Goal: Information Seeking & Learning: Find specific page/section

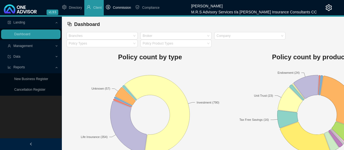
click at [124, 10] on span "Commission" at bounding box center [122, 8] width 18 height 4
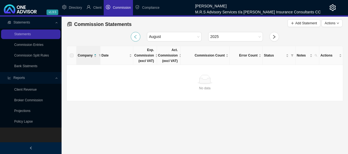
click at [134, 36] on icon "left" at bounding box center [135, 37] width 4 height 4
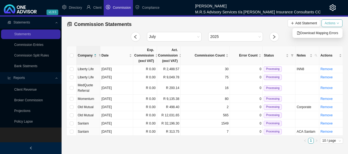
click at [331, 25] on span "Actions" at bounding box center [330, 23] width 11 height 5
click at [34, 101] on link "Broker Commission" at bounding box center [28, 100] width 29 height 4
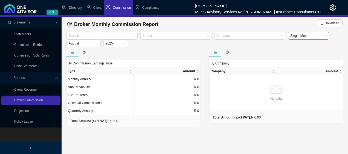
click at [318, 36] on span "Single Month" at bounding box center [308, 35] width 37 height 7
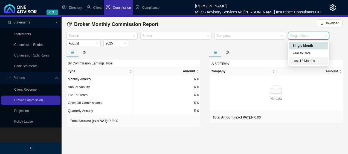
click at [309, 59] on div "Last 12 Months" at bounding box center [308, 60] width 32 height 5
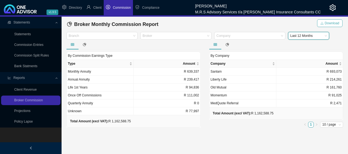
click at [336, 23] on span "Download" at bounding box center [332, 23] width 14 height 5
click at [287, 129] on main "Statements Statements Commission Entries Commission Split Rules Bank Statments …" at bounding box center [174, 86] width 348 height 138
click at [319, 35] on span "Last 12 Months" at bounding box center [308, 35] width 37 height 7
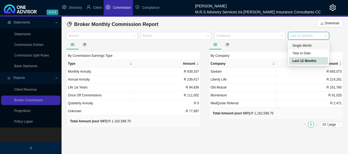
click at [313, 47] on div "Single Month" at bounding box center [308, 45] width 32 height 5
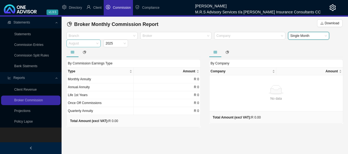
click at [95, 45] on span "August" at bounding box center [84, 43] width 30 height 7
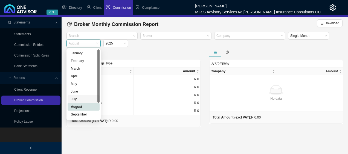
click at [77, 100] on div "July" at bounding box center [83, 99] width 25 height 5
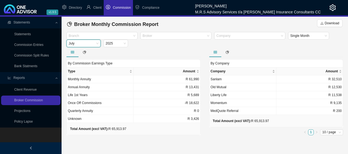
click at [97, 43] on span "July" at bounding box center [84, 43] width 30 height 7
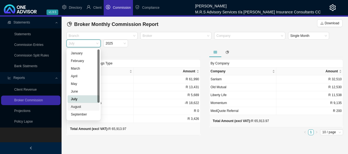
click at [80, 108] on div "August" at bounding box center [83, 106] width 25 height 5
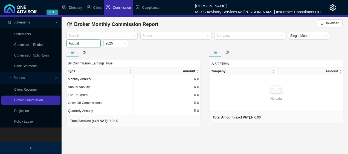
click at [97, 44] on span "August" at bounding box center [84, 43] width 30 height 7
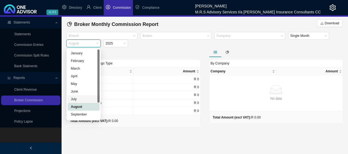
click at [74, 98] on div "July" at bounding box center [83, 99] width 25 height 5
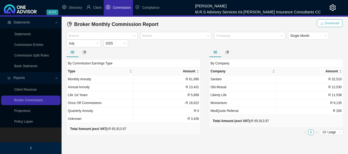
click at [332, 25] on span "Download" at bounding box center [332, 23] width 14 height 5
click at [272, 135] on div "By Company Company Amount Sanlam R 32,510 Old Mutual R 12,530 Liberty Life R 11…" at bounding box center [276, 98] width 134 height 78
click at [98, 9] on span "Client" at bounding box center [97, 8] width 8 height 4
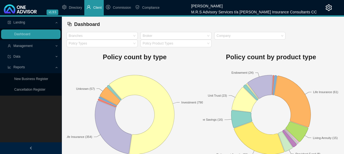
click at [95, 6] on span "Client" at bounding box center [97, 8] width 8 height 4
click at [56, 46] on icon at bounding box center [57, 46] width 2 height 0
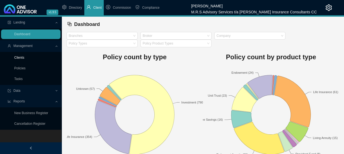
click at [22, 57] on link "Clients" at bounding box center [19, 58] width 10 height 4
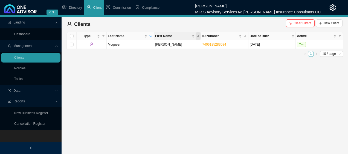
click at [198, 36] on icon "search" at bounding box center [198, 36] width 2 height 2
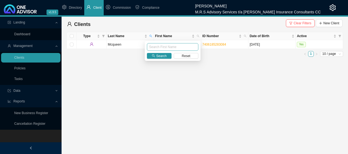
click at [177, 48] on input "text" at bounding box center [172, 47] width 51 height 8
type input "[PERSON_NAME]"
click at [161, 56] on span "Search" at bounding box center [161, 55] width 10 height 5
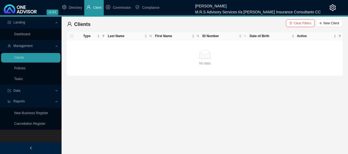
click at [300, 23] on span "Clear Filters" at bounding box center [302, 23] width 18 height 5
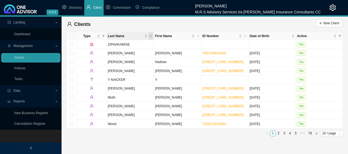
click at [150, 37] on icon "search" at bounding box center [150, 36] width 3 height 3
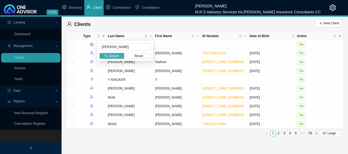
type input "[PERSON_NAME]"
click at [119, 55] on button "Search" at bounding box center [112, 56] width 25 height 6
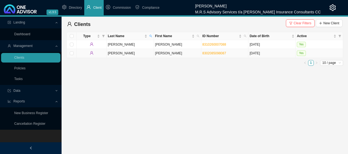
click at [182, 54] on td "[PERSON_NAME]" at bounding box center [177, 53] width 47 height 9
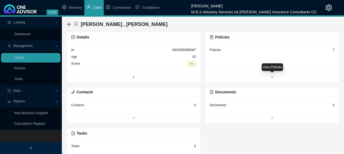
click at [273, 78] on icon "bars" at bounding box center [271, 76] width 3 height 3
